Goal: Find specific page/section: Find specific page/section

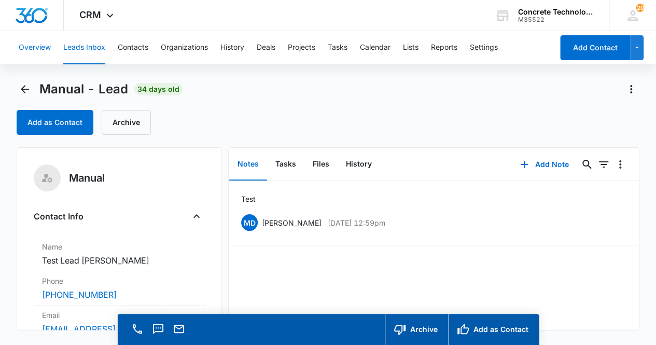
click at [31, 48] on button "Overview" at bounding box center [35, 47] width 32 height 33
